Goal: Information Seeking & Learning: Find specific fact

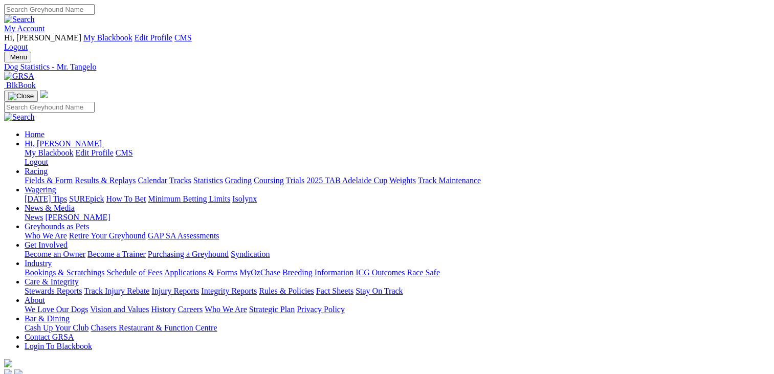
click at [95, 14] on input "Search" at bounding box center [49, 9] width 91 height 11
type input "rupee's rocket"
click at [95, 13] on input "Search" at bounding box center [49, 9] width 91 height 11
type input "rico nismo"
